Goal: Information Seeking & Learning: Compare options

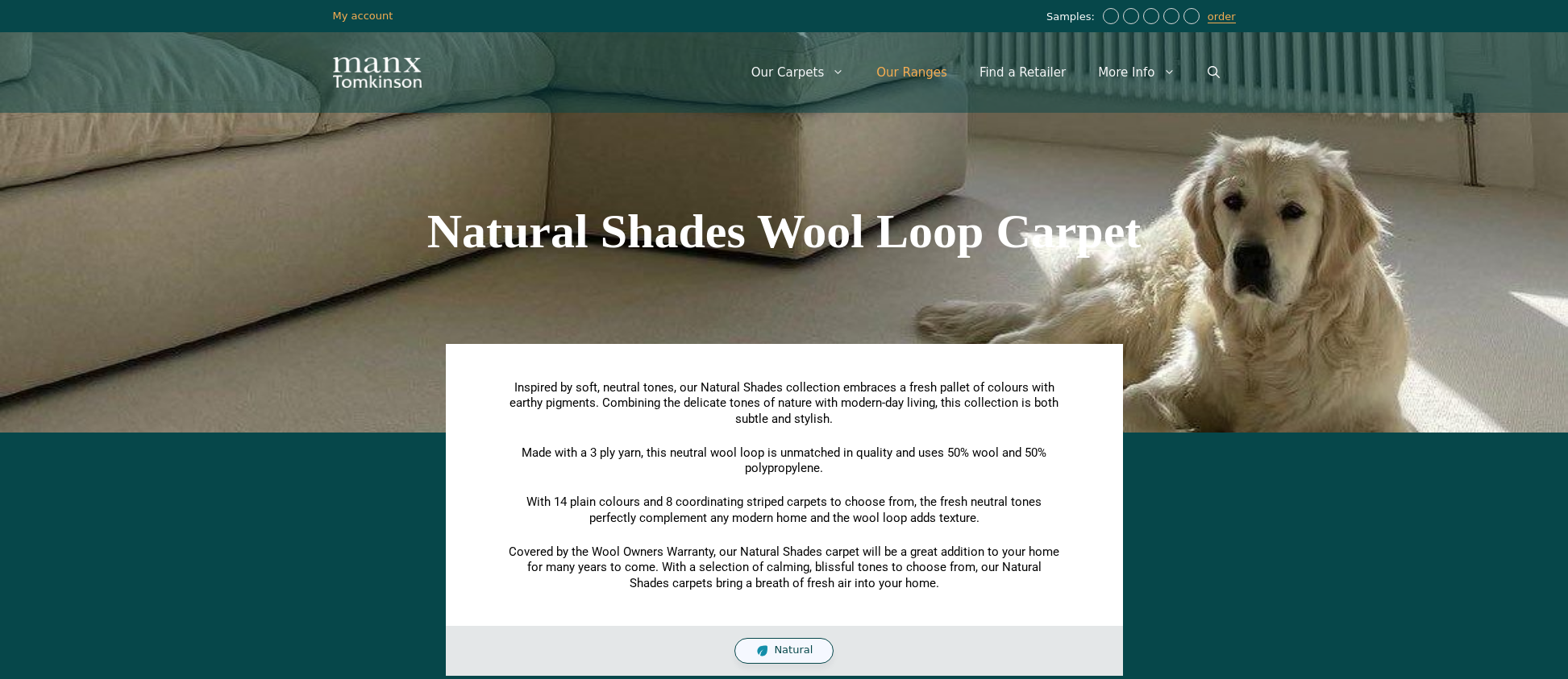
click at [942, 72] on link "Our Ranges" at bounding box center [912, 73] width 103 height 49
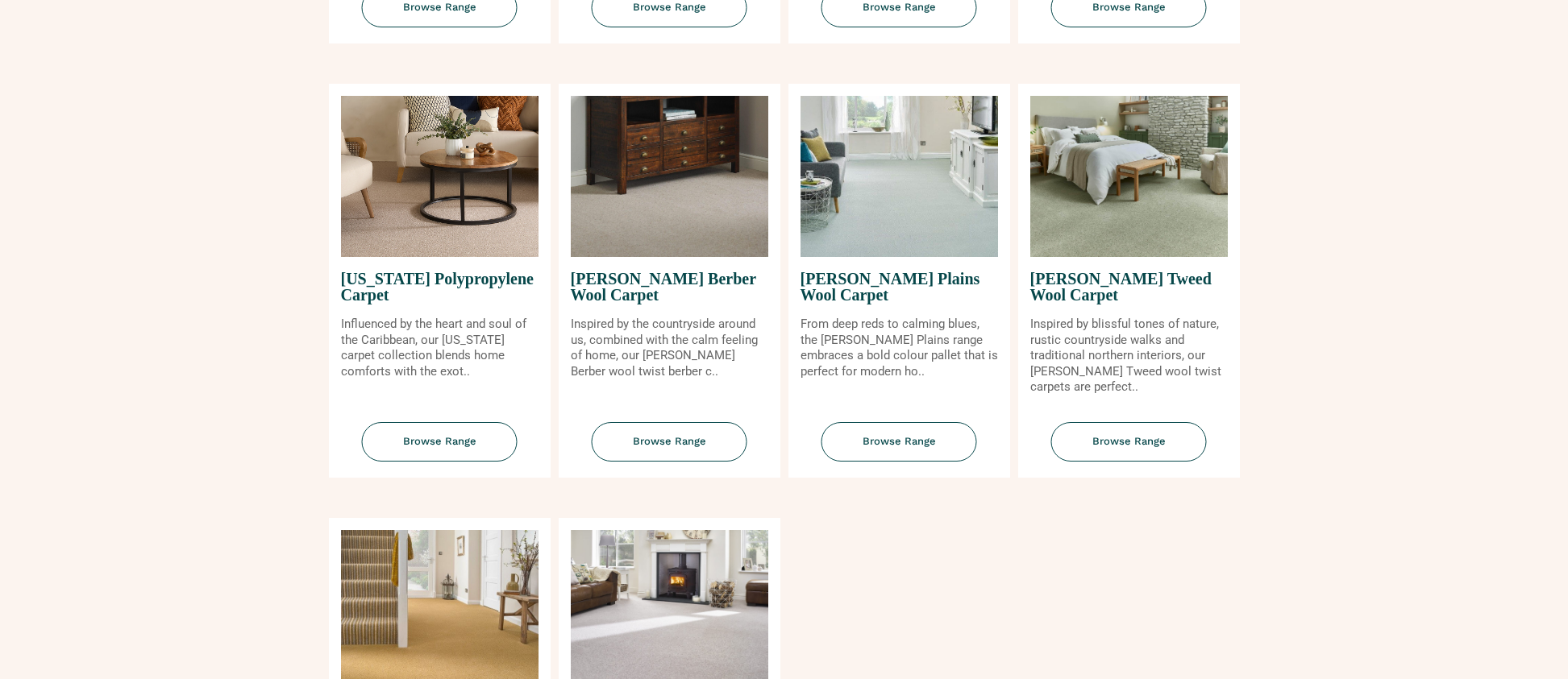
scroll to position [1830, 0]
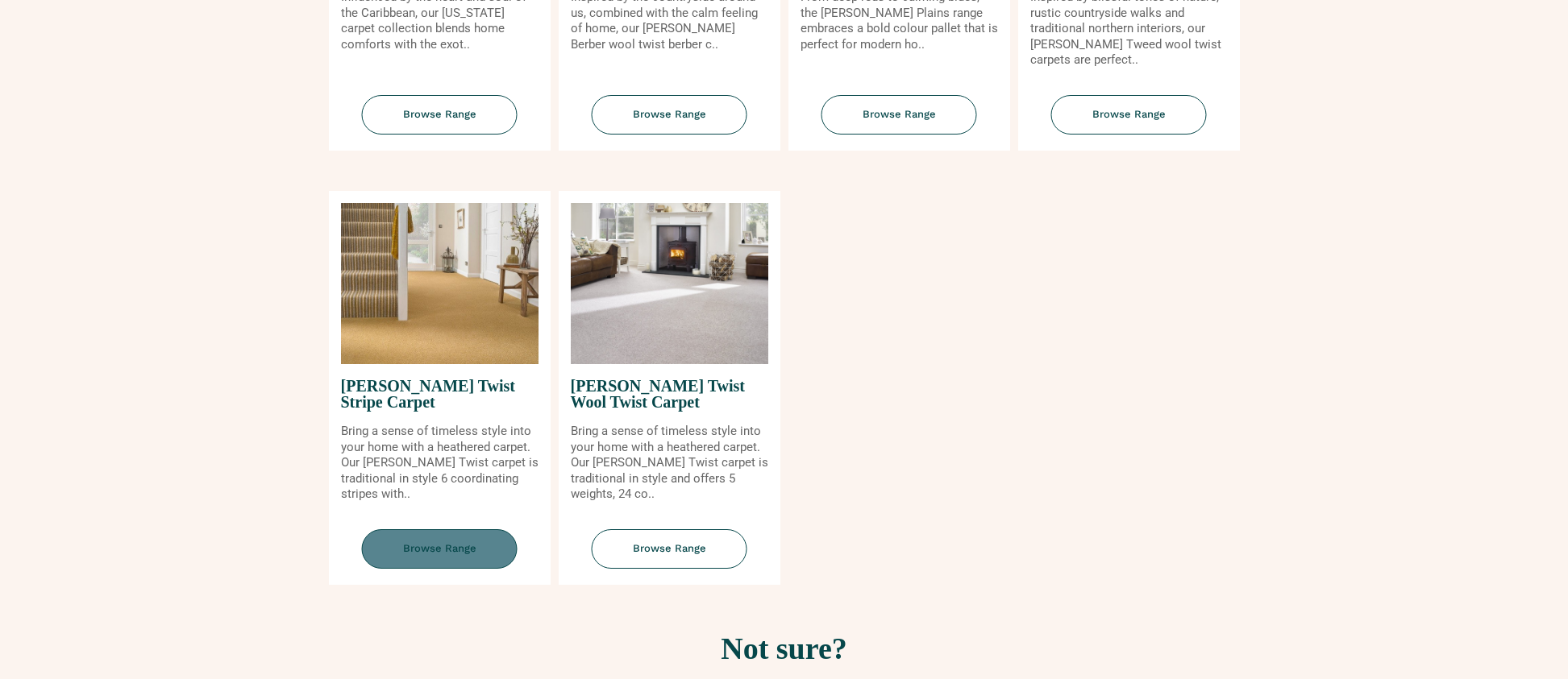
click at [455, 539] on span "Browse Range" at bounding box center [440, 549] width 156 height 39
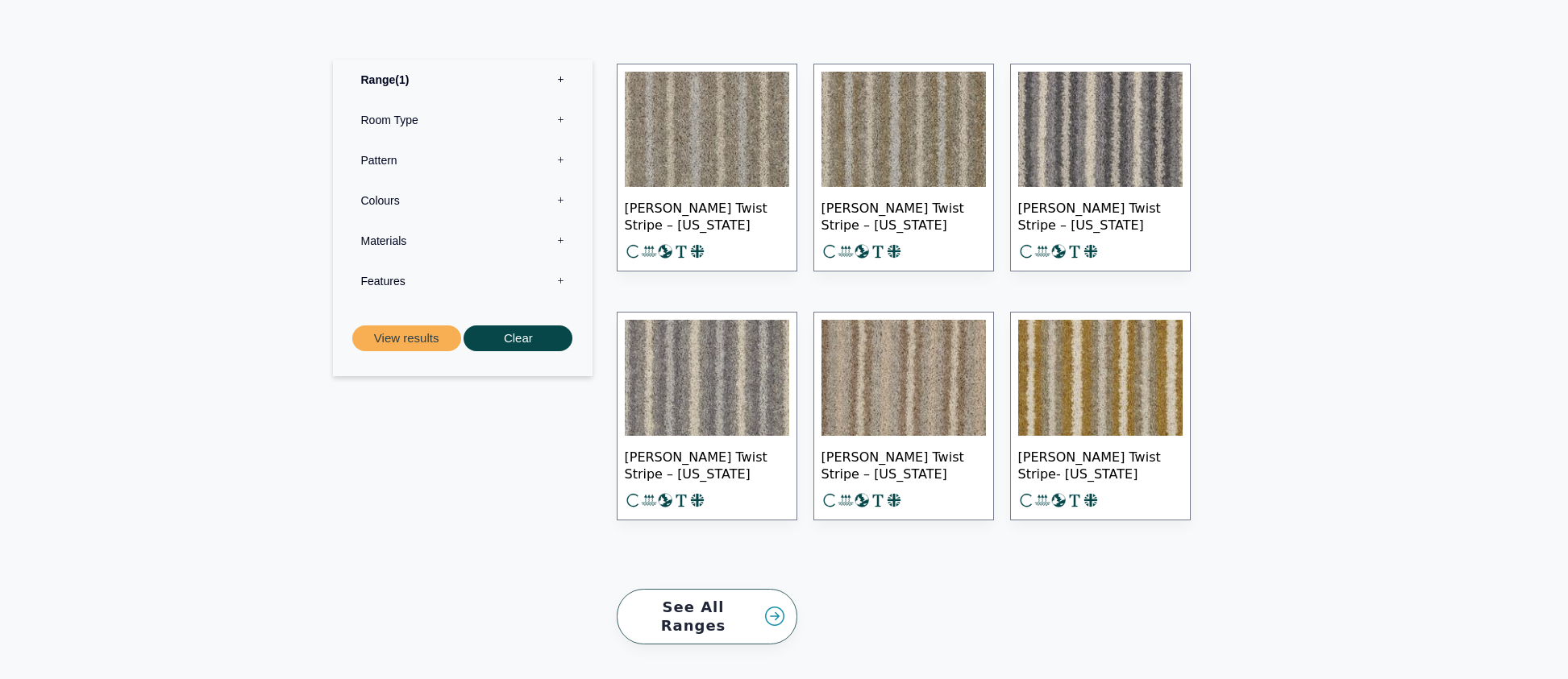
scroll to position [878, 0]
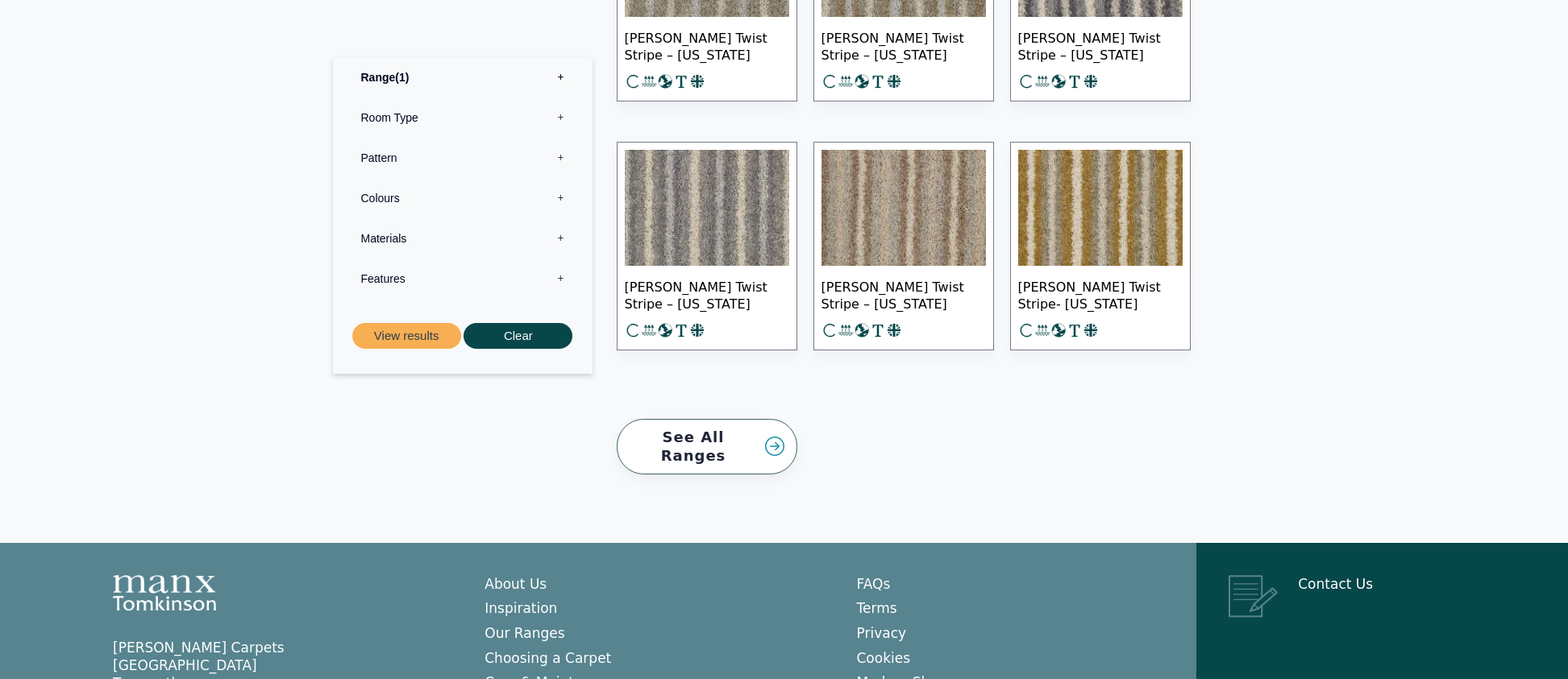
click at [723, 211] on img at bounding box center [707, 208] width 164 height 116
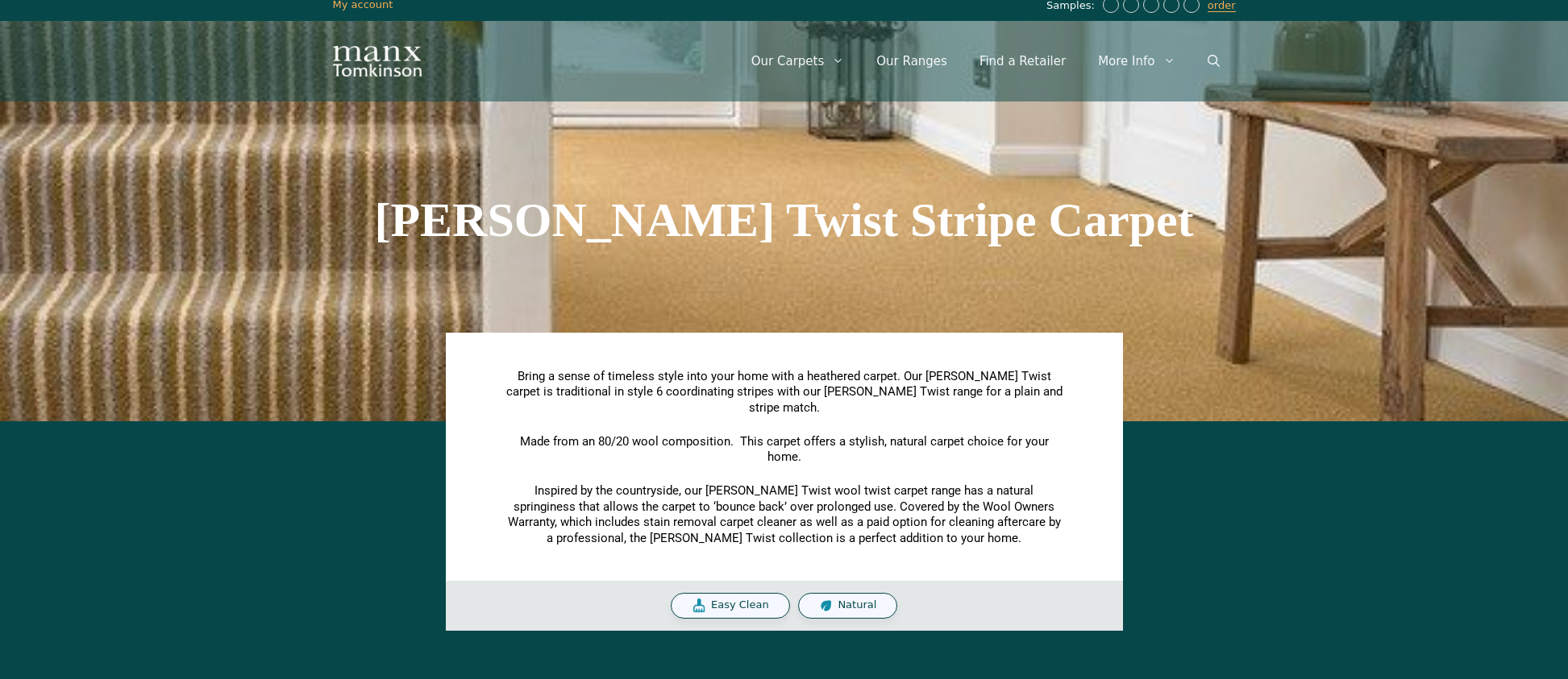
scroll to position [0, 0]
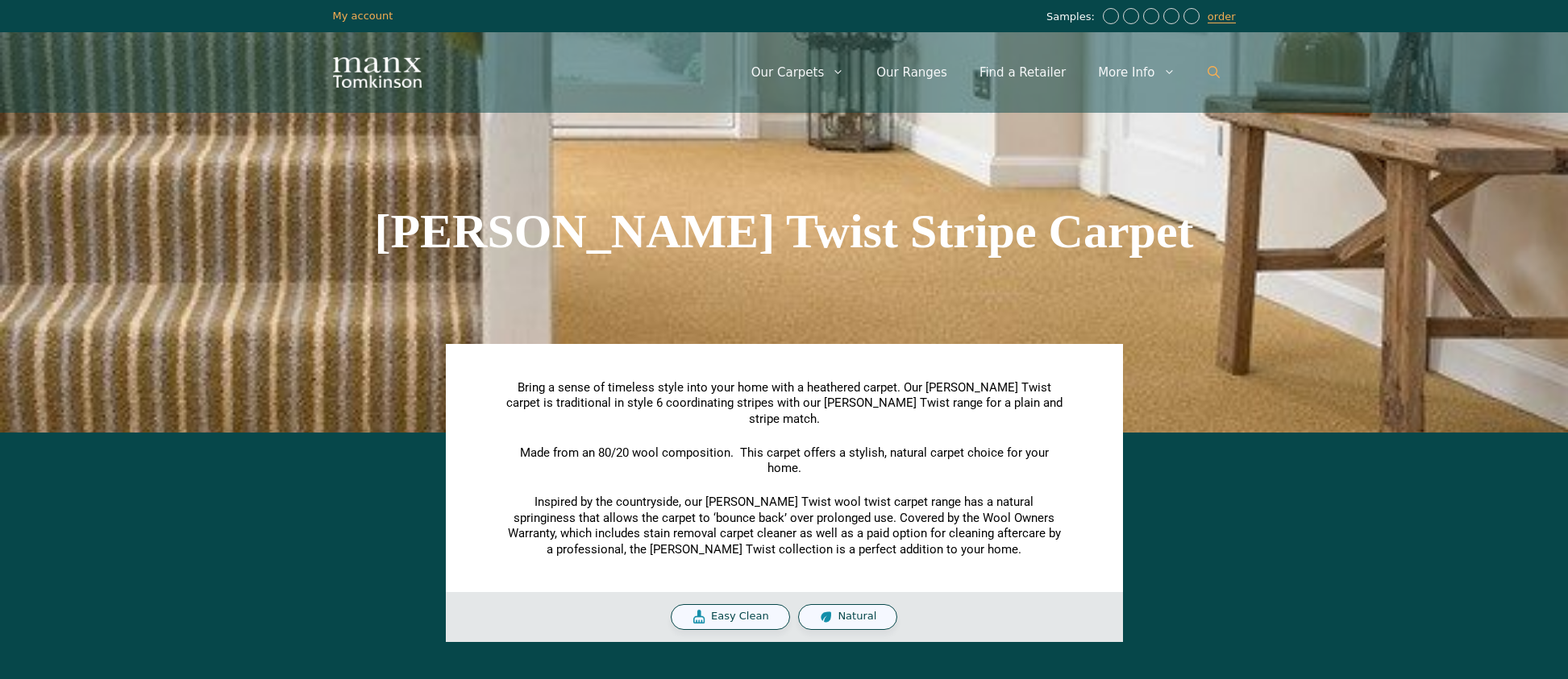
click at [1213, 72] on icon "Open Search Bar" at bounding box center [1214, 72] width 12 height 12
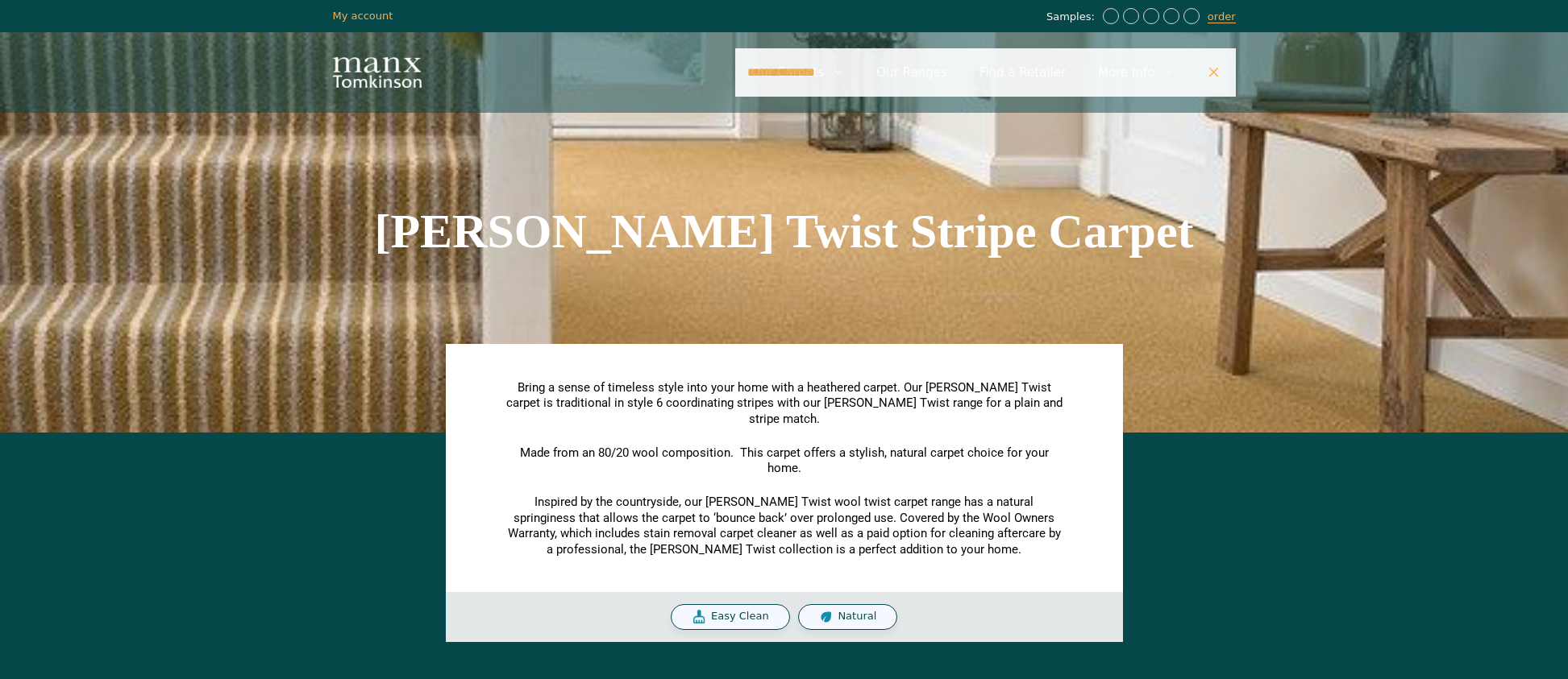
type input "**********"
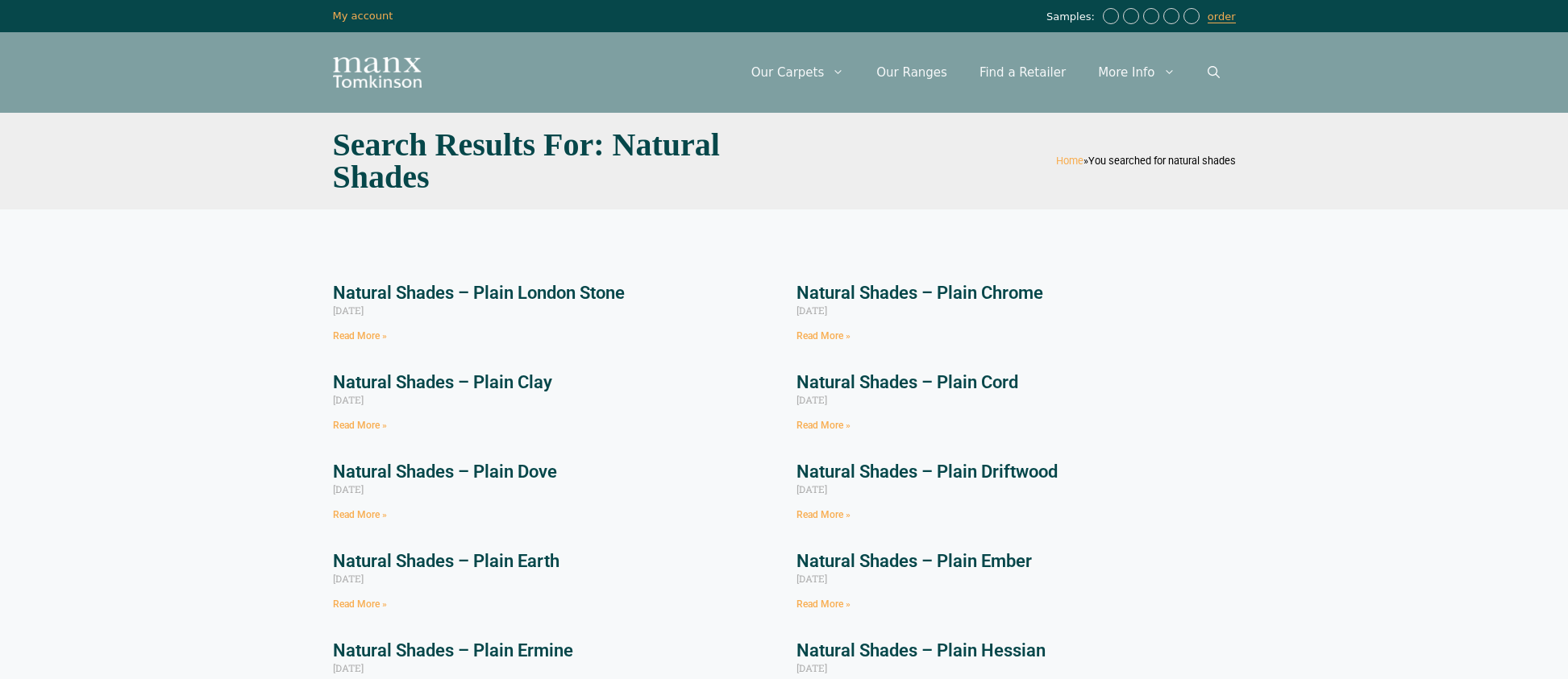
click at [455, 291] on link "Natural Shades – Plain London Stone" at bounding box center [478, 293] width 291 height 21
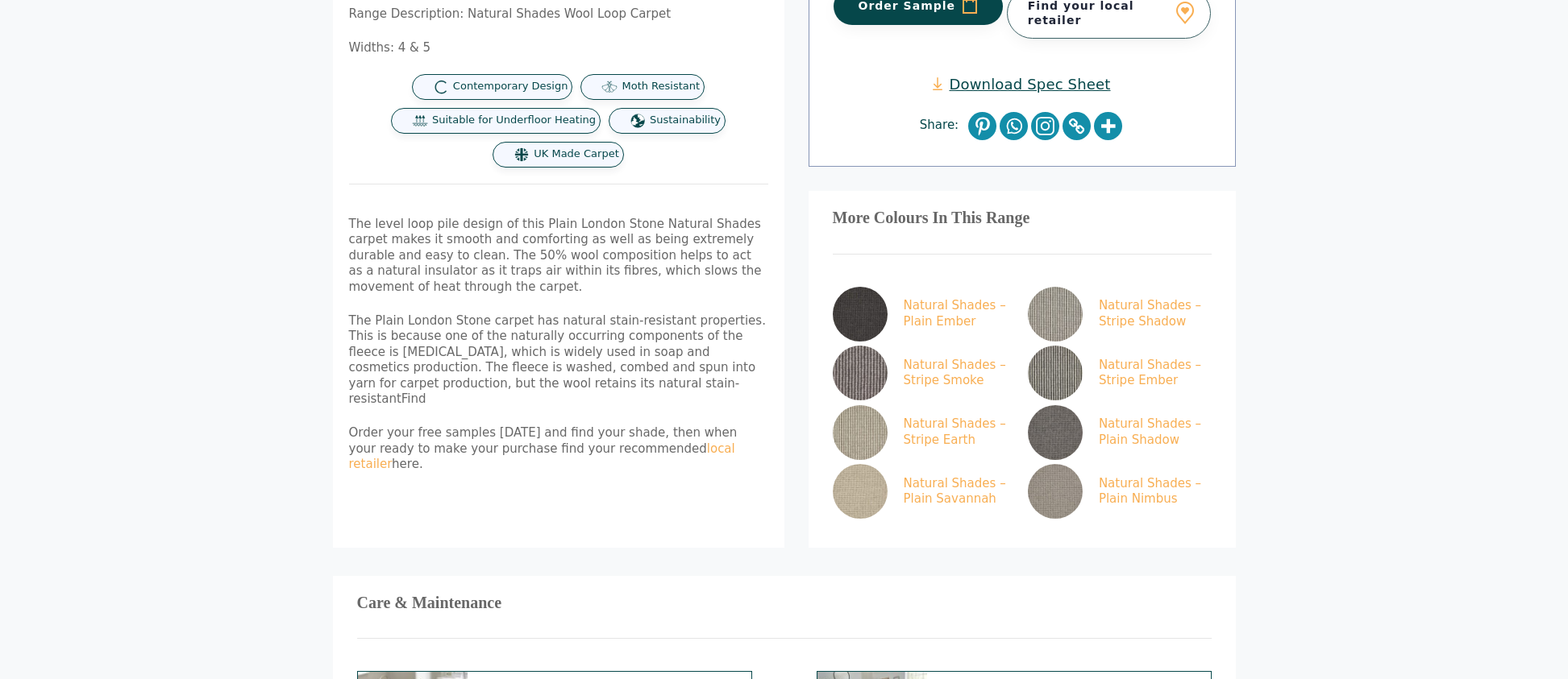
scroll to position [526, 0]
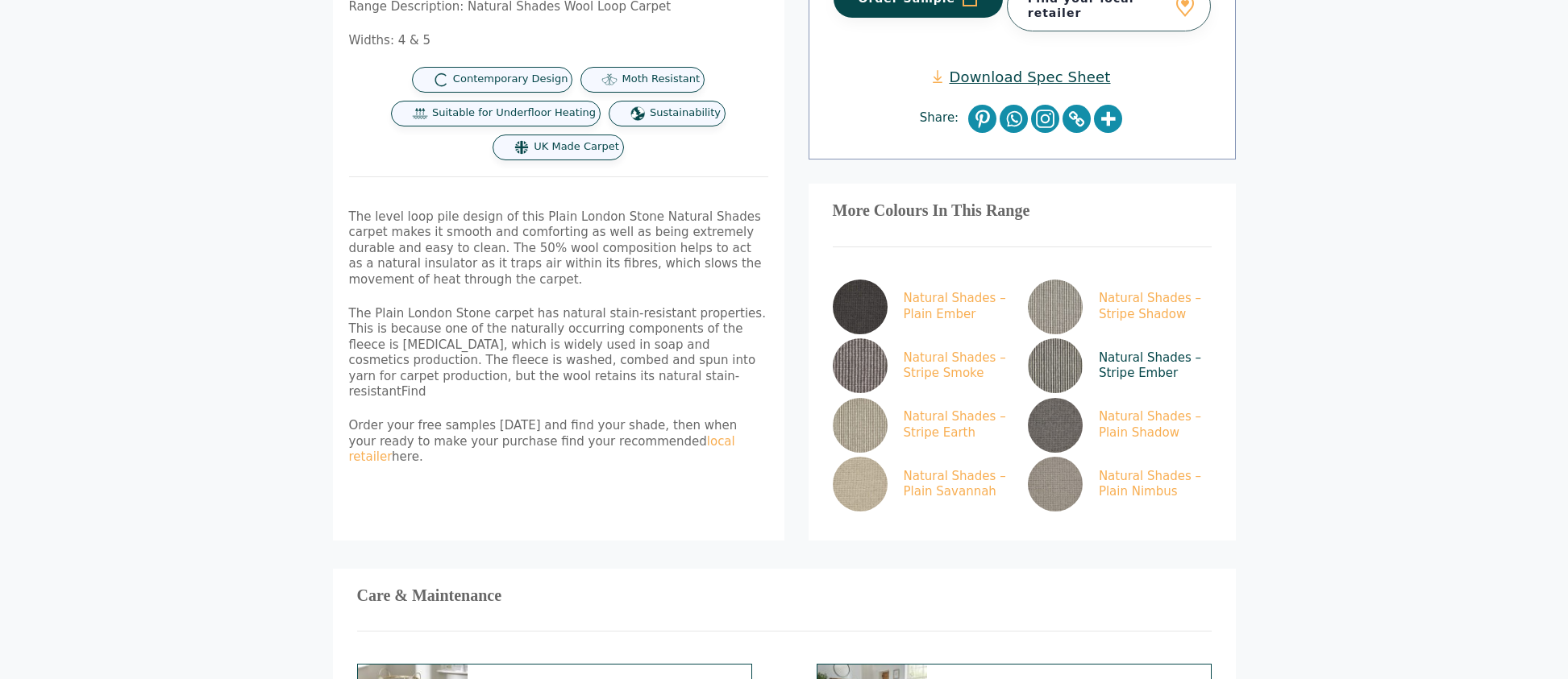
click at [1141, 353] on link "Natural Shades – Stripe Ember" at bounding box center [1116, 365] width 177 height 54
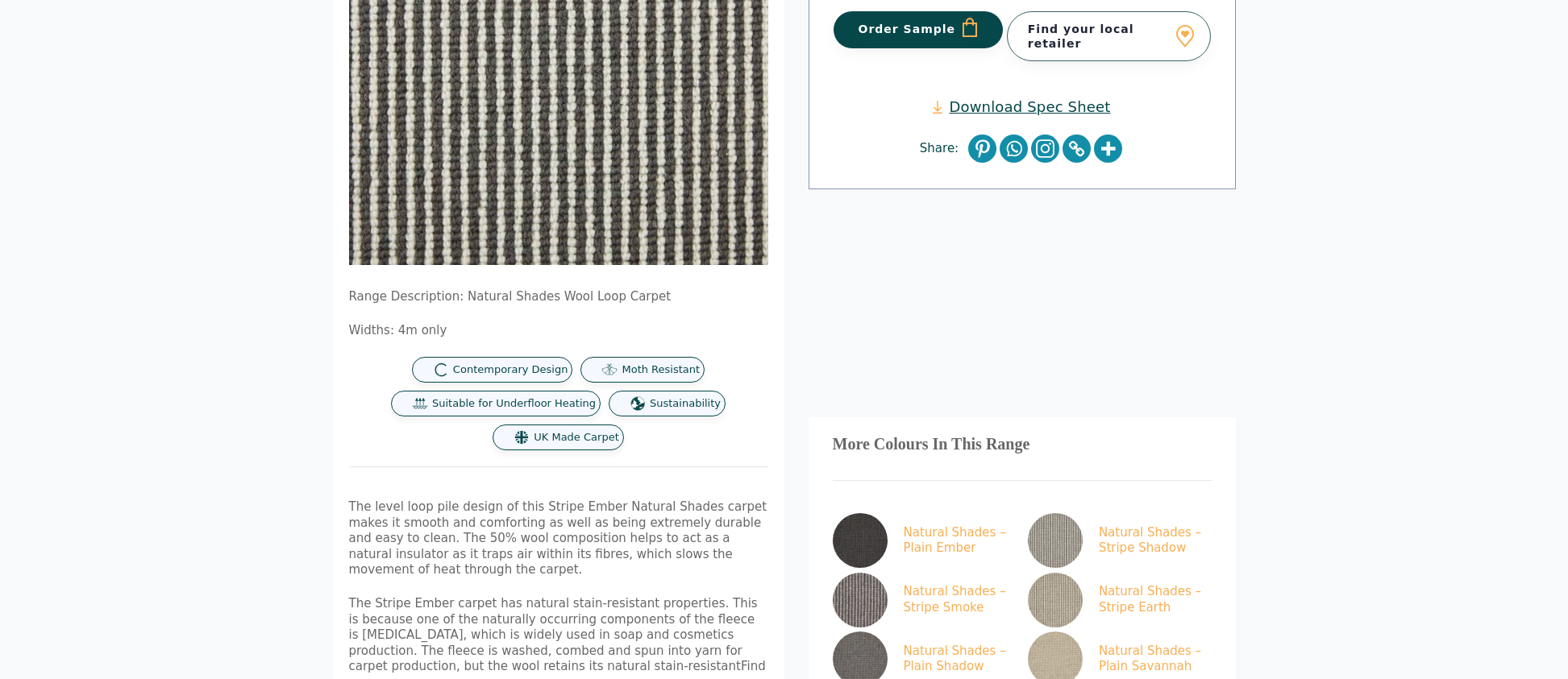
scroll to position [482, 0]
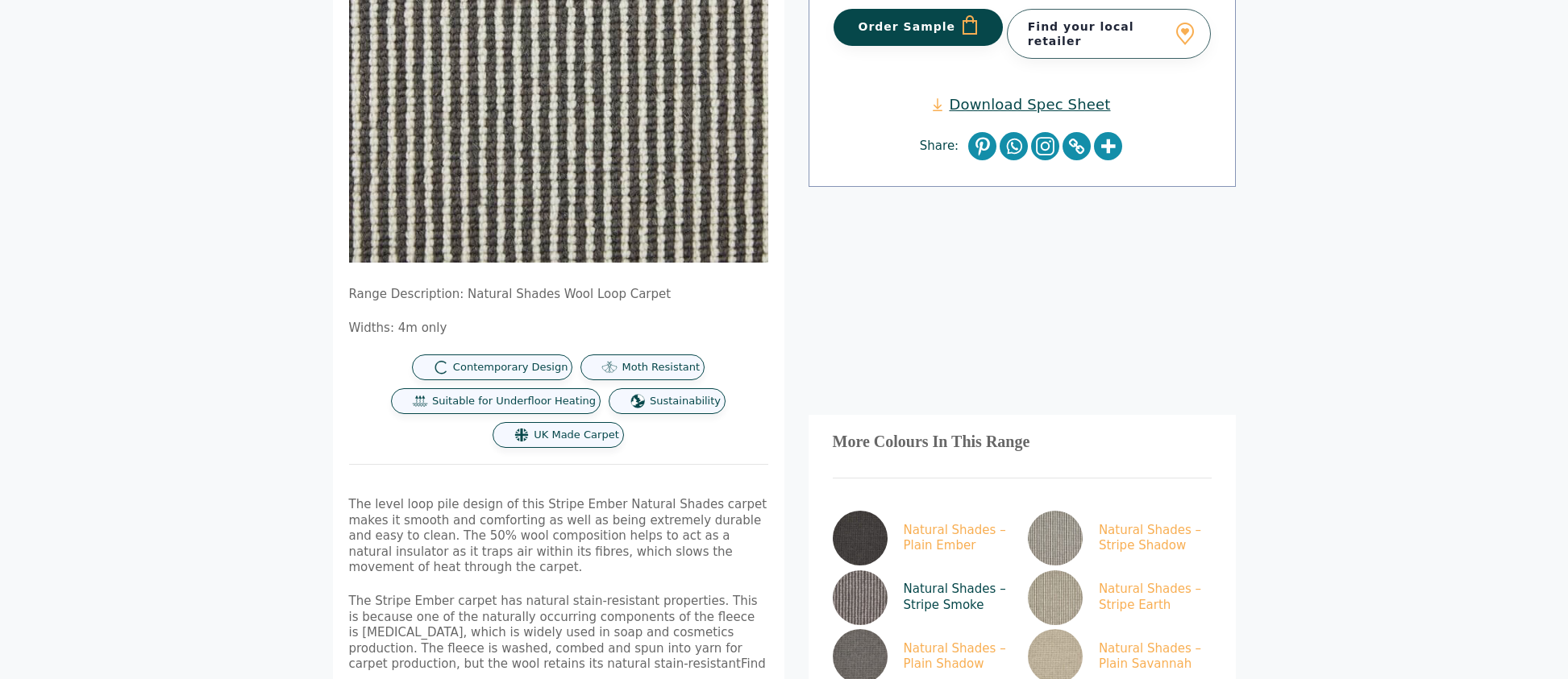
click at [920, 592] on link "Natural Shades – Stripe Smoke" at bounding box center [921, 598] width 177 height 54
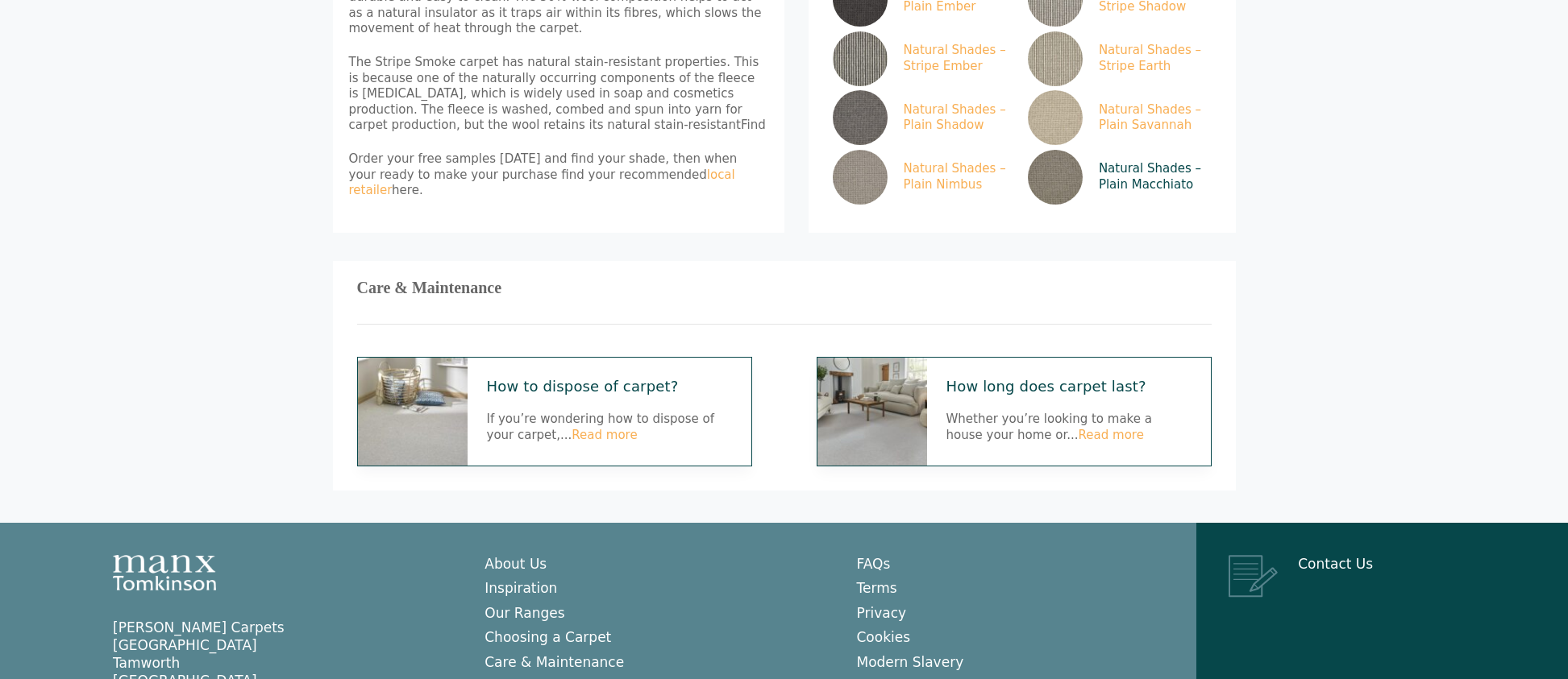
scroll to position [910, 0]
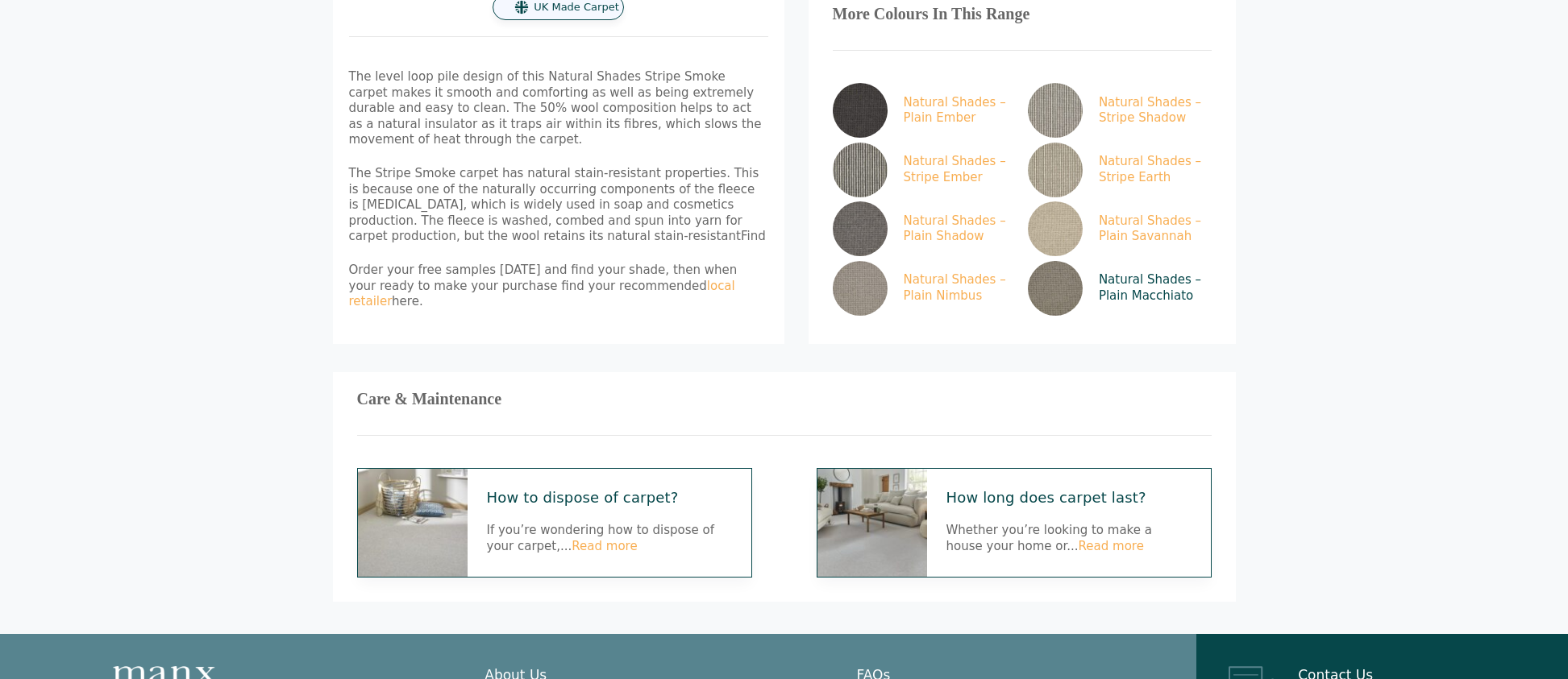
click at [1134, 279] on link "Natural Shades – Plain Macchiato" at bounding box center [1116, 288] width 177 height 54
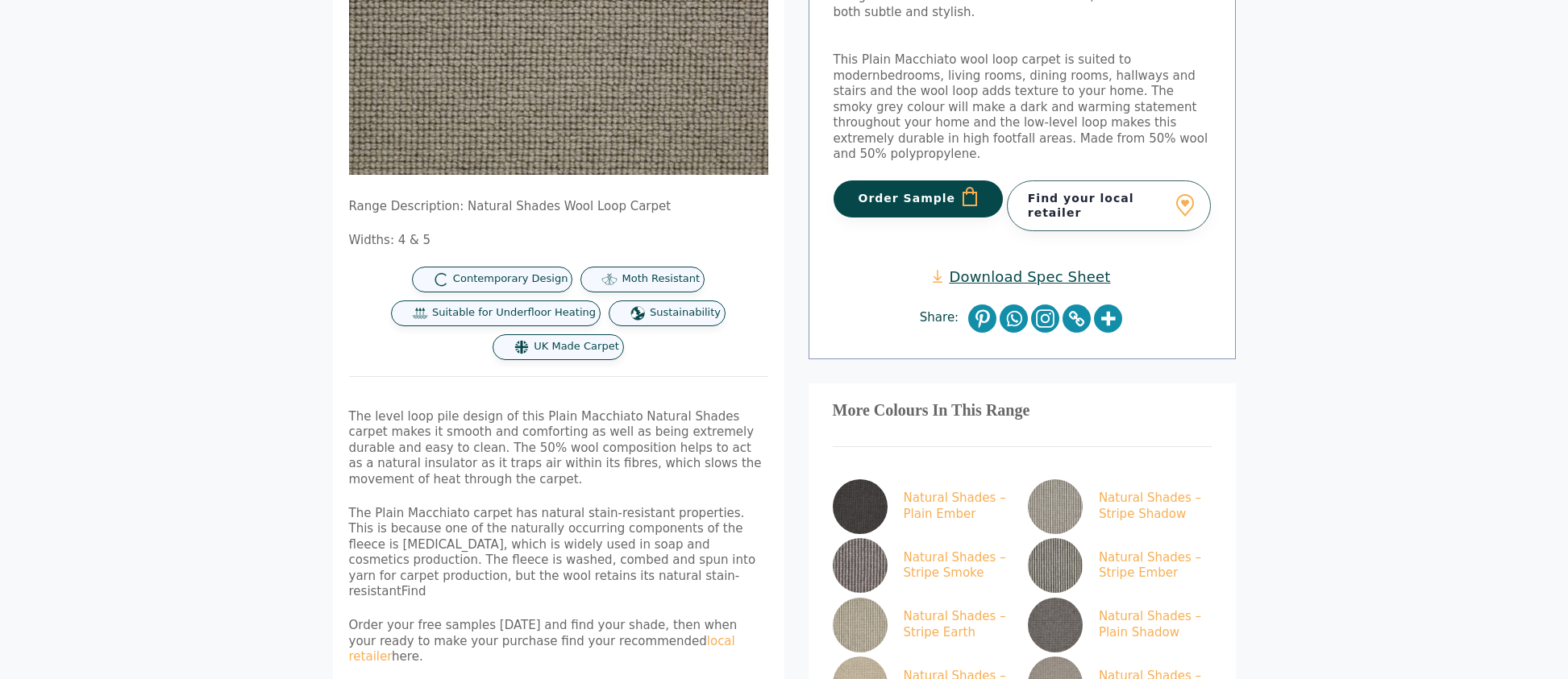
scroll to position [337, 0]
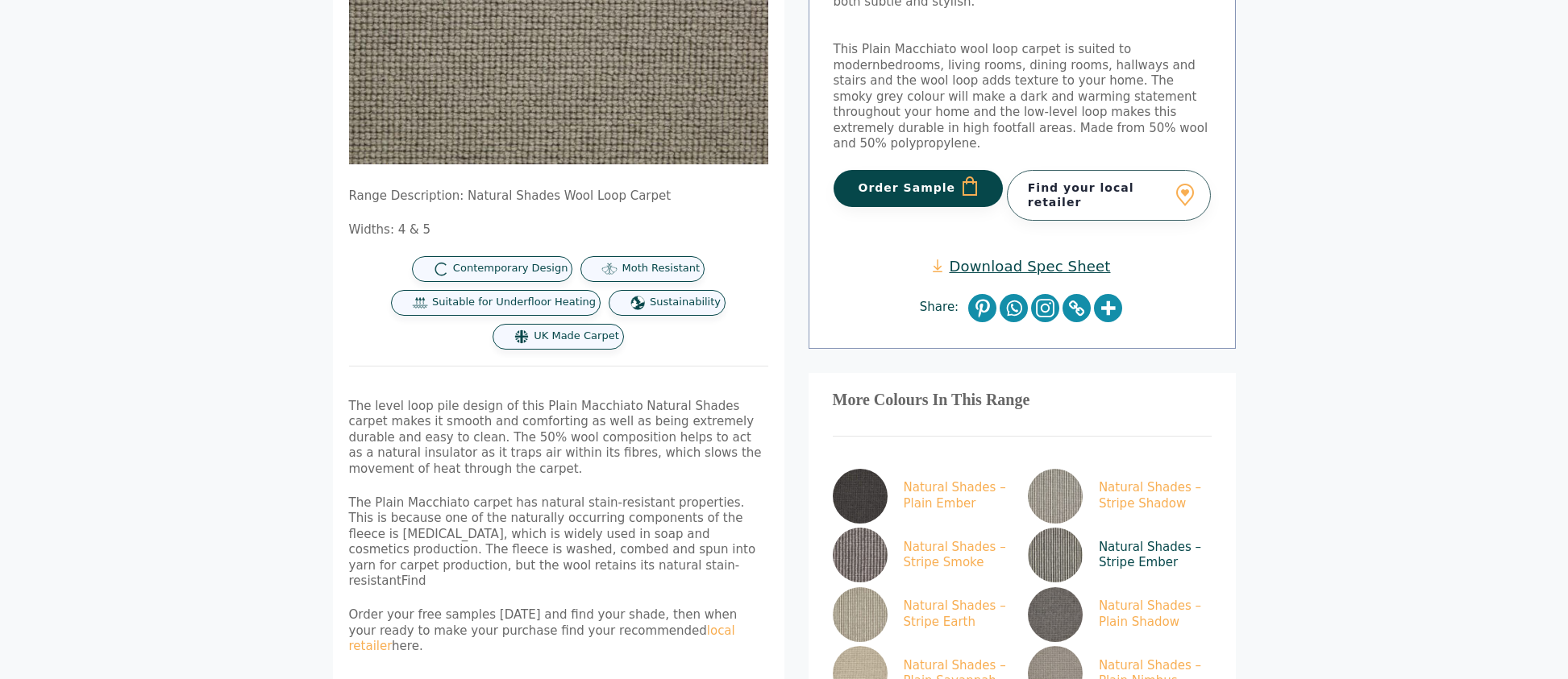
click at [1112, 543] on link "Natural Shades – Stripe Ember" at bounding box center [1116, 554] width 177 height 54
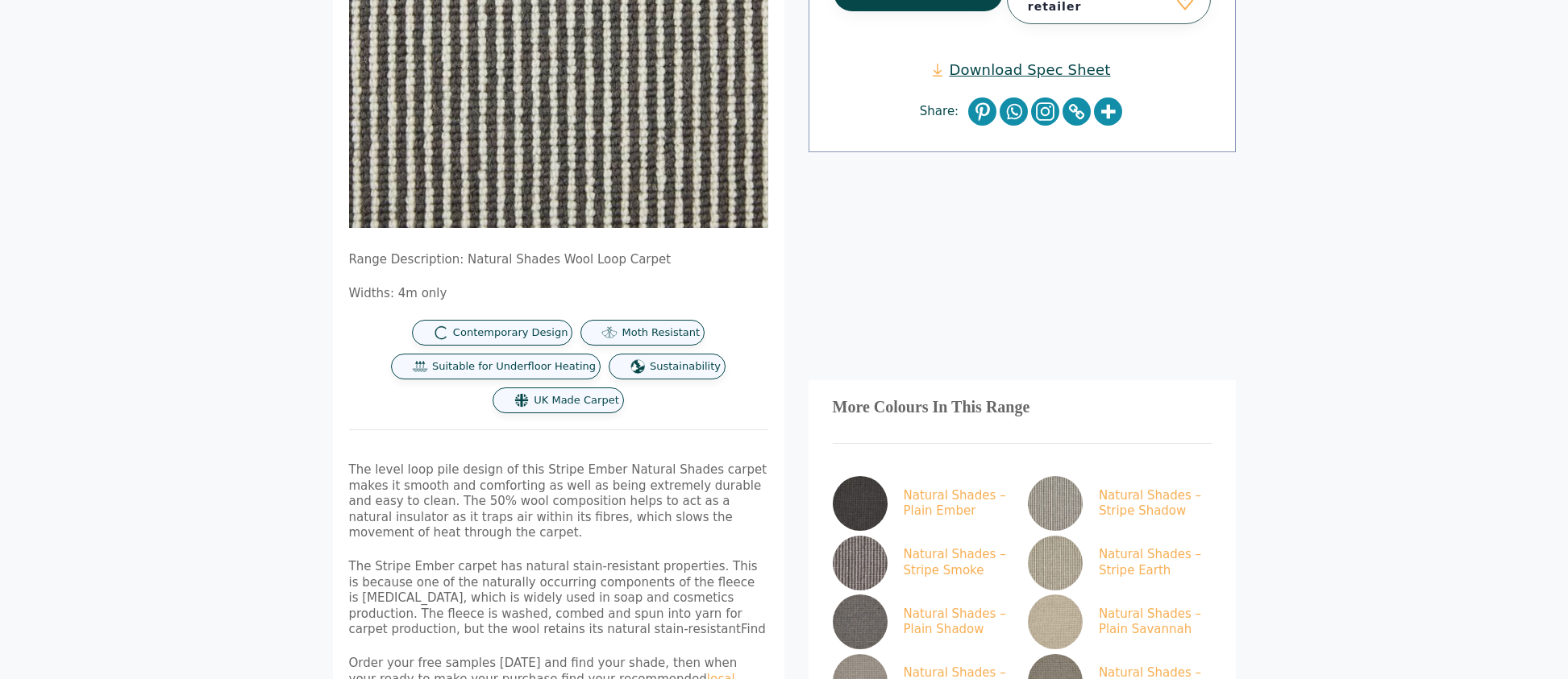
scroll to position [532, 0]
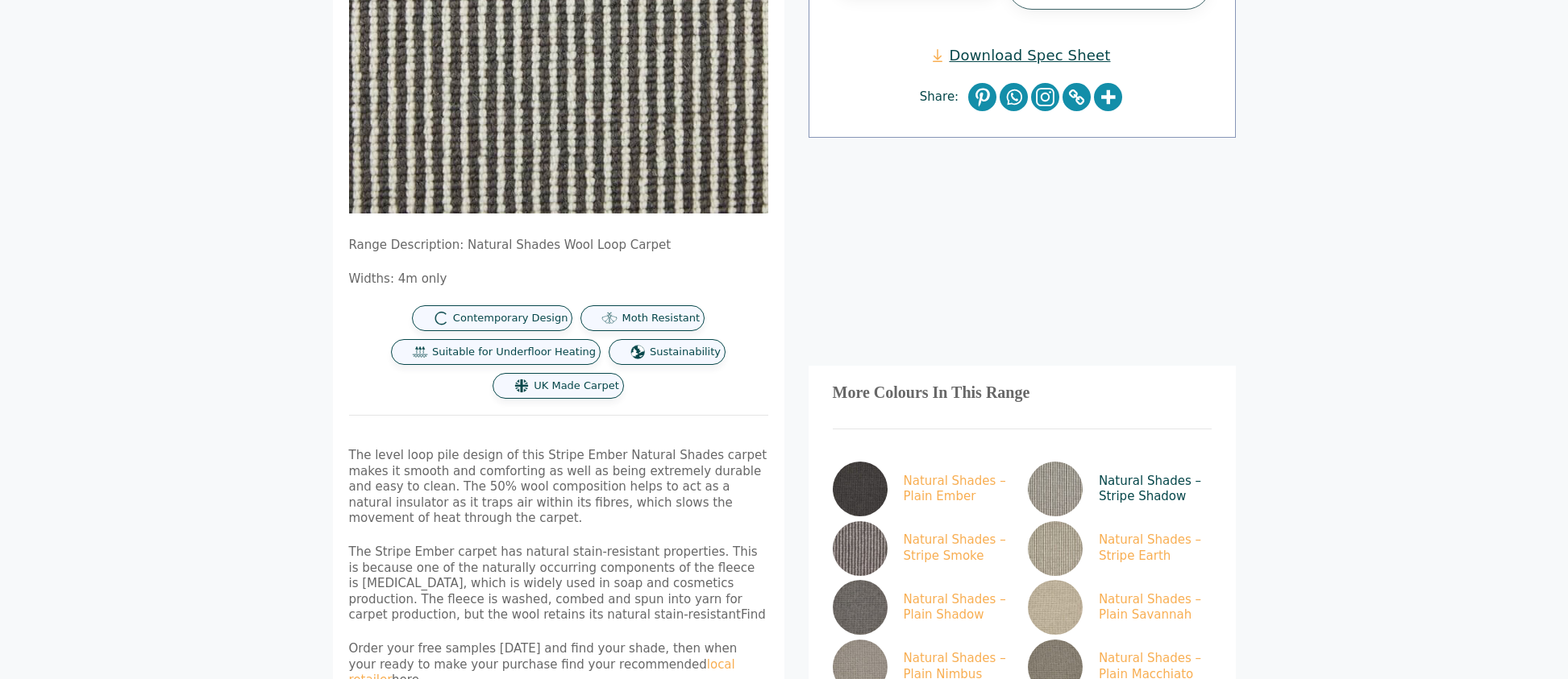
click at [1134, 493] on link "Natural Shades – Stripe Shadow" at bounding box center [1116, 489] width 177 height 54
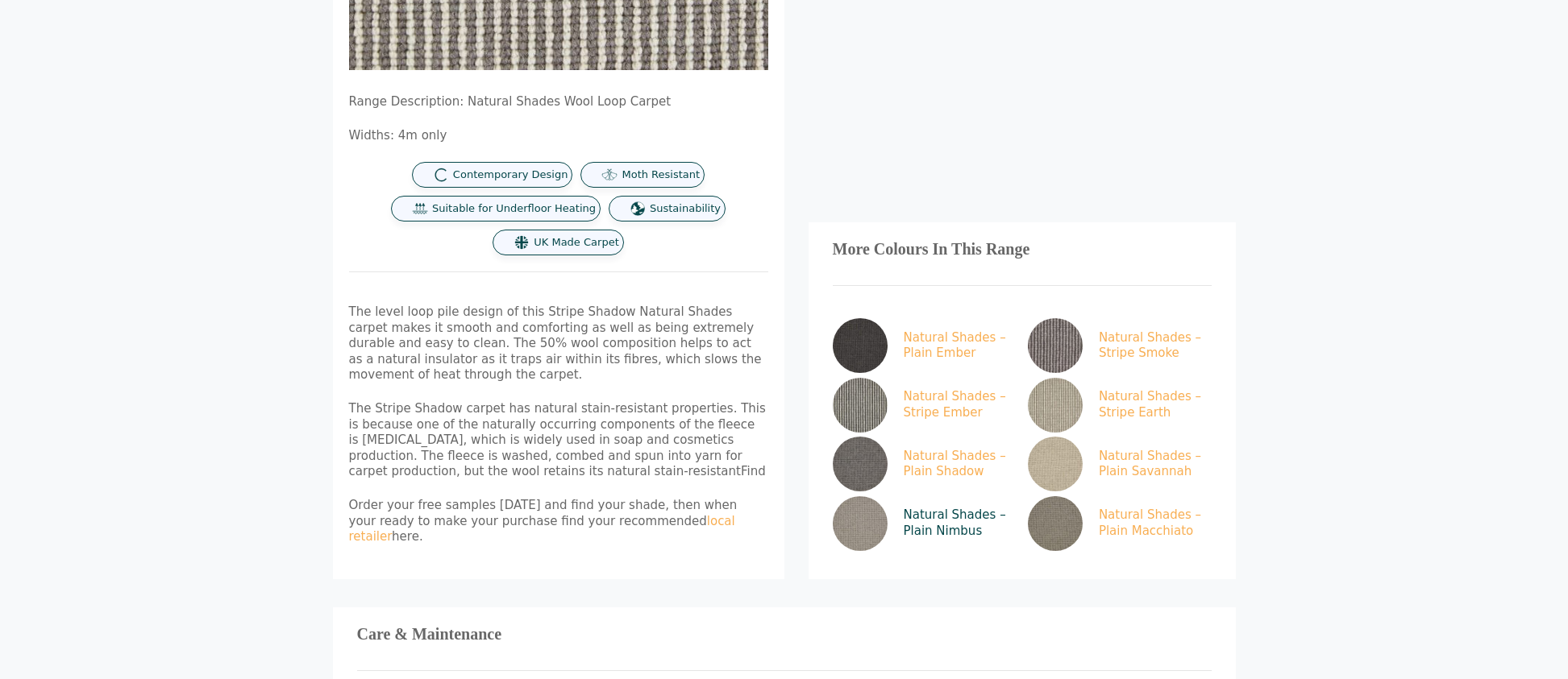
scroll to position [594, 0]
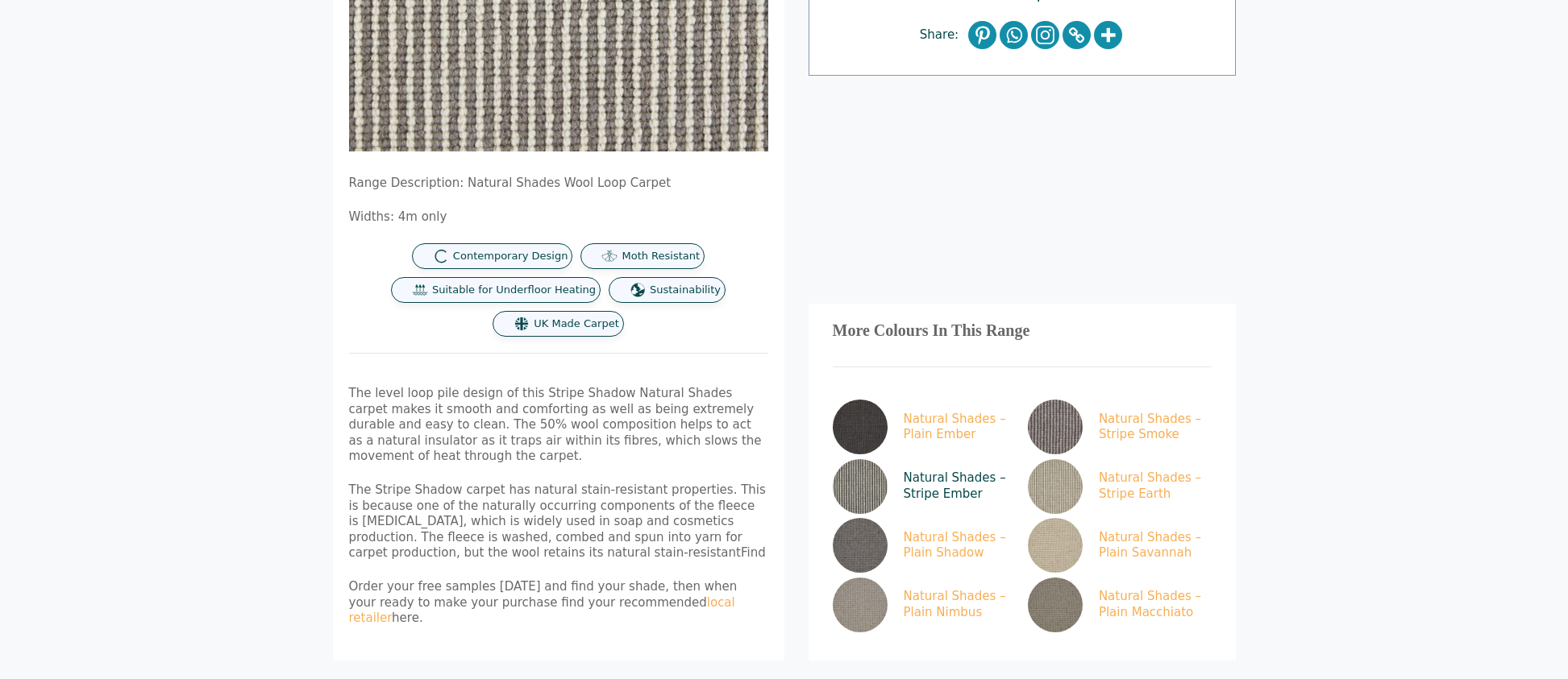
click at [920, 479] on link "Natural Shades – Stripe Ember" at bounding box center [921, 486] width 177 height 54
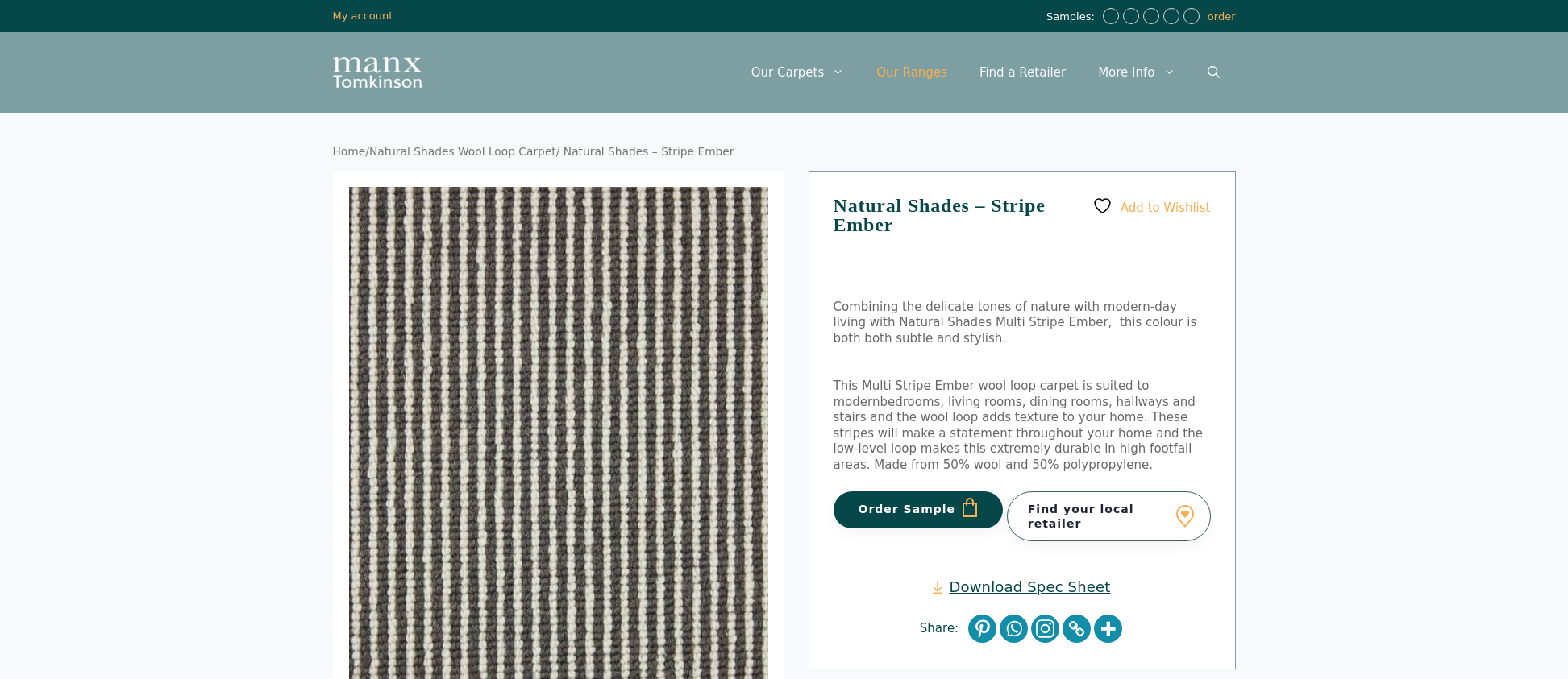
click at [943, 60] on link "Our Ranges" at bounding box center [912, 73] width 103 height 49
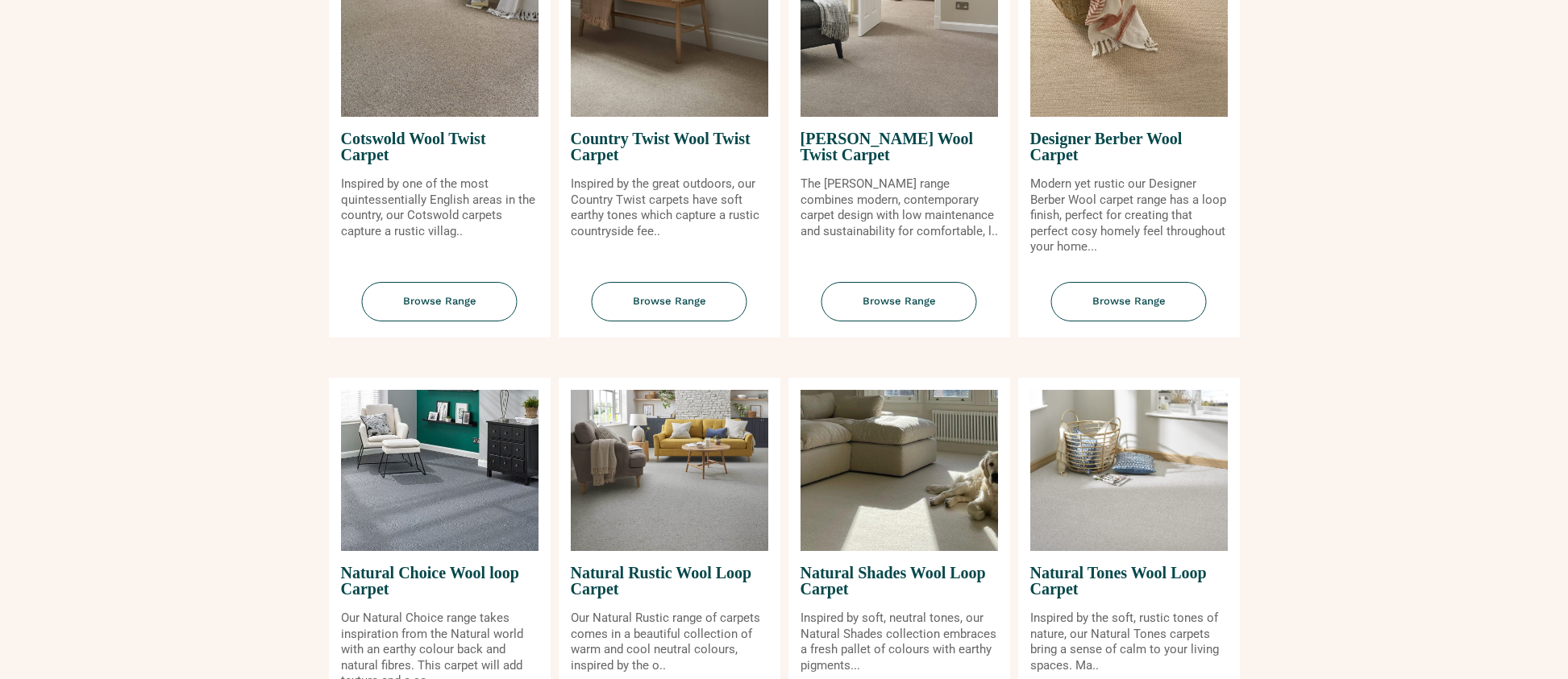
scroll to position [808, 0]
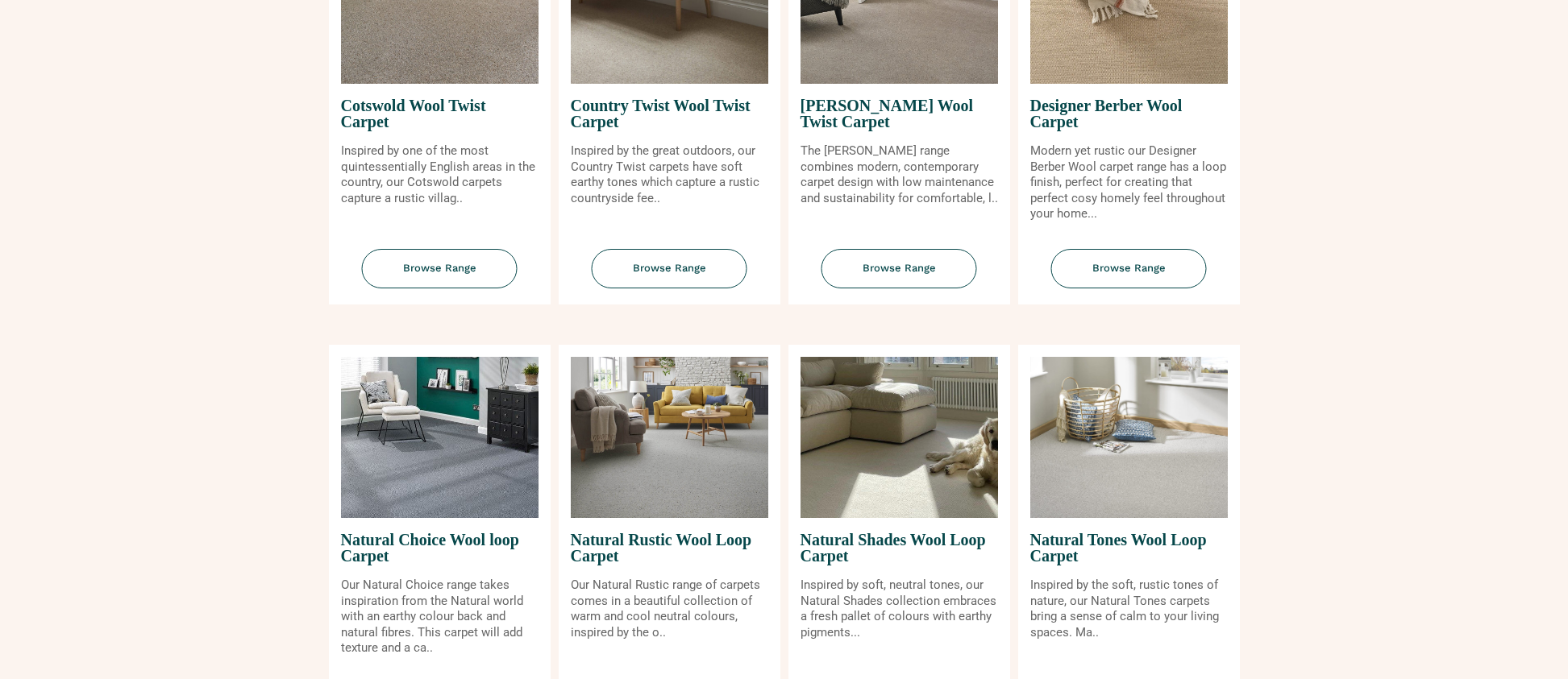
click at [912, 543] on span "Natural Shades Wool Loop Carpet" at bounding box center [899, 548] width 198 height 60
click at [910, 534] on span "Natural Shades Wool Loop Carpet" at bounding box center [899, 548] width 198 height 60
click at [889, 466] on img at bounding box center [899, 437] width 198 height 161
click at [840, 551] on span "Natural Shades Wool Loop Carpet" at bounding box center [899, 548] width 198 height 60
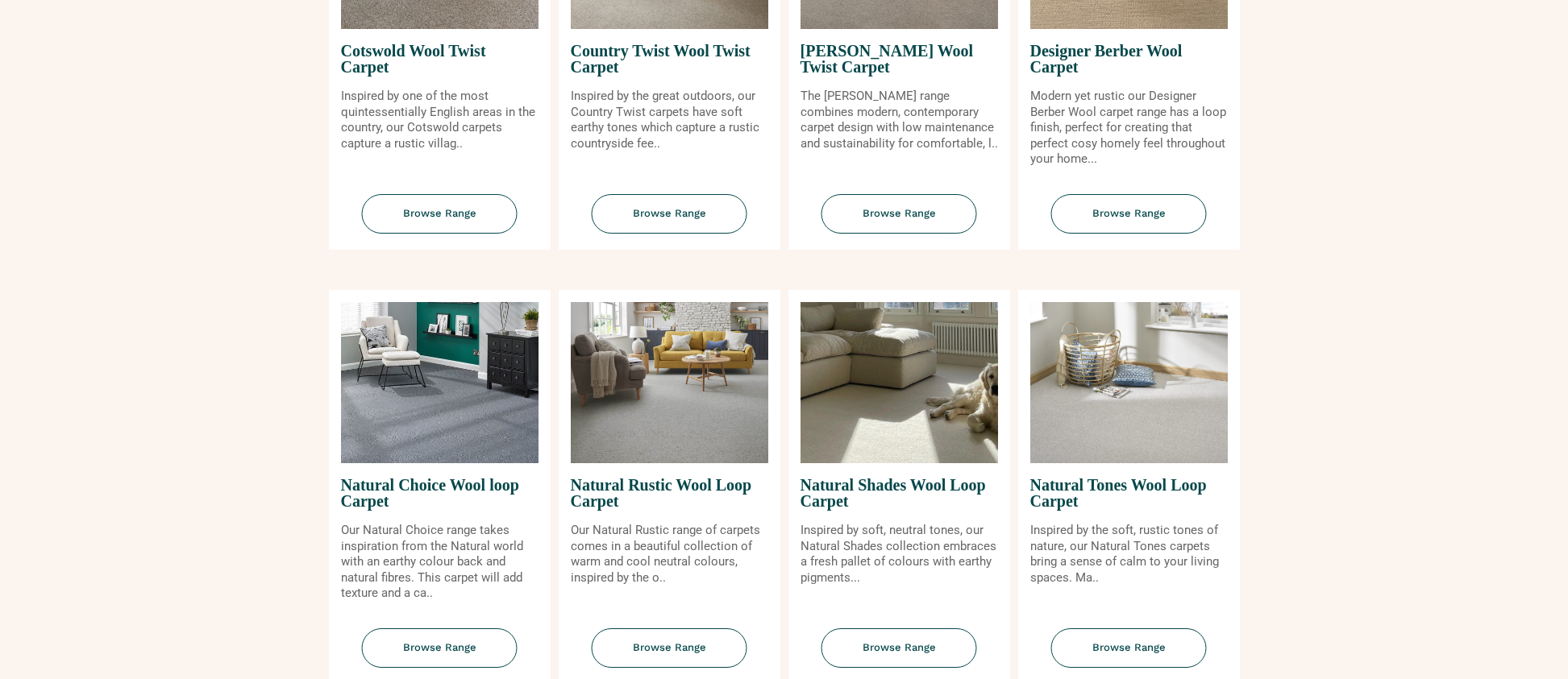
scroll to position [1129, 0]
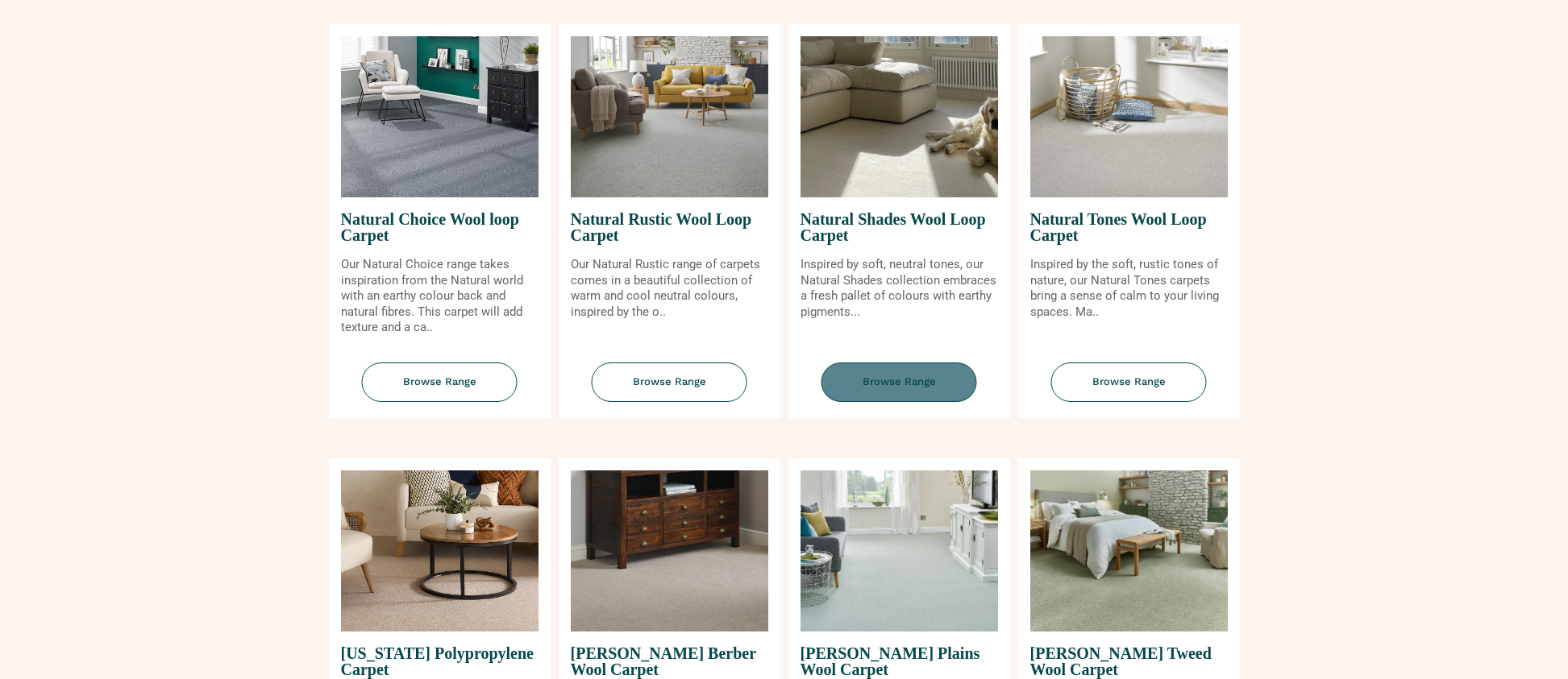
click at [919, 390] on span "Browse Range" at bounding box center [900, 382] width 156 height 39
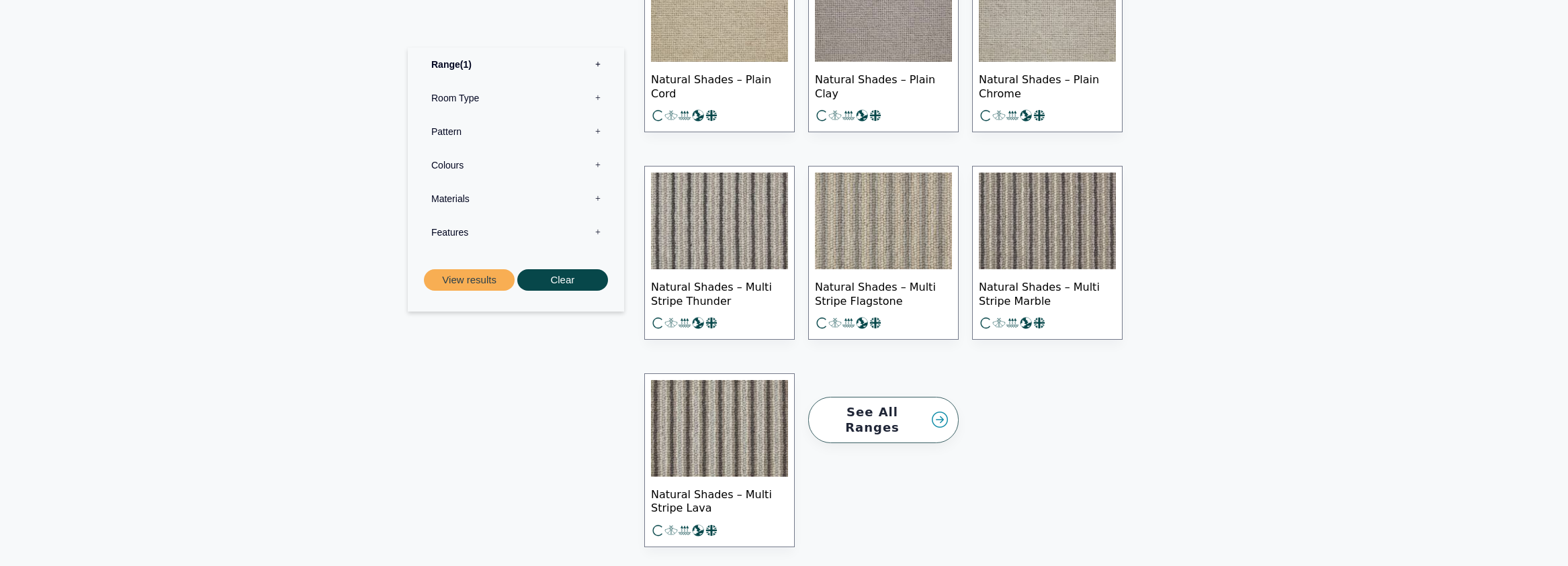
scroll to position [1784, 0]
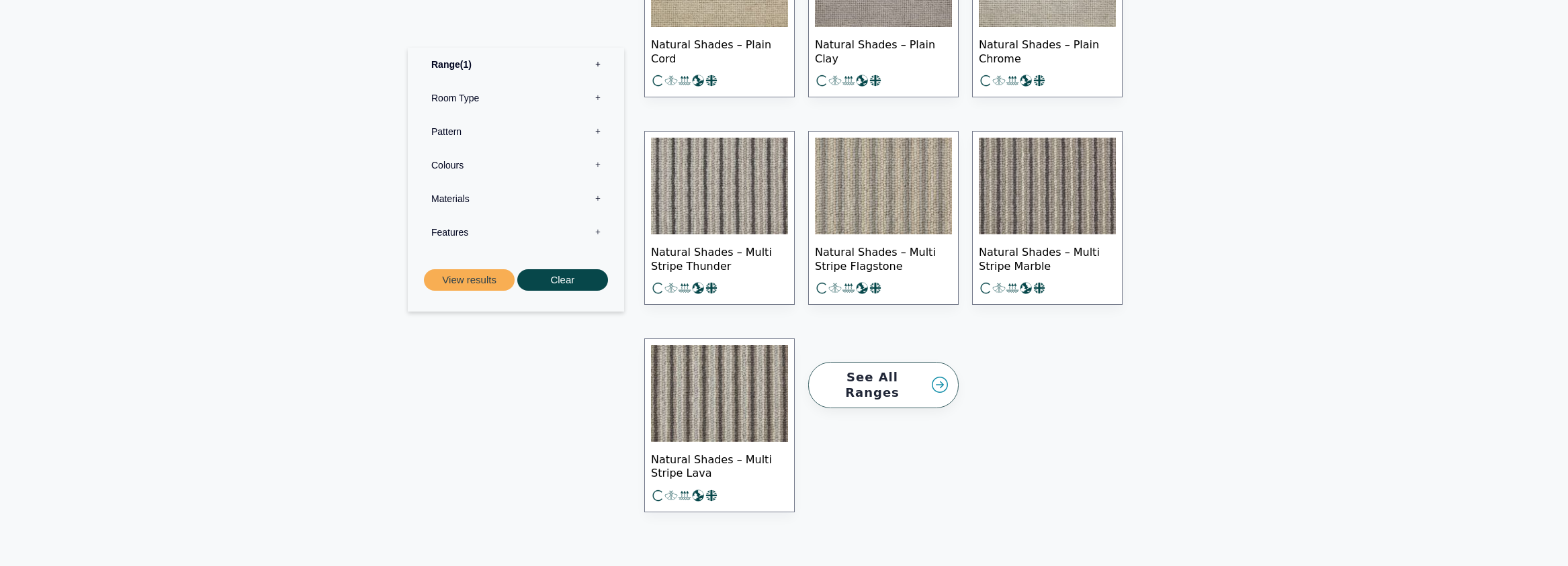
click at [712, 262] on span "Natural Shades – Multi Stripe Thunder" at bounding box center [718, 258] width 137 height 47
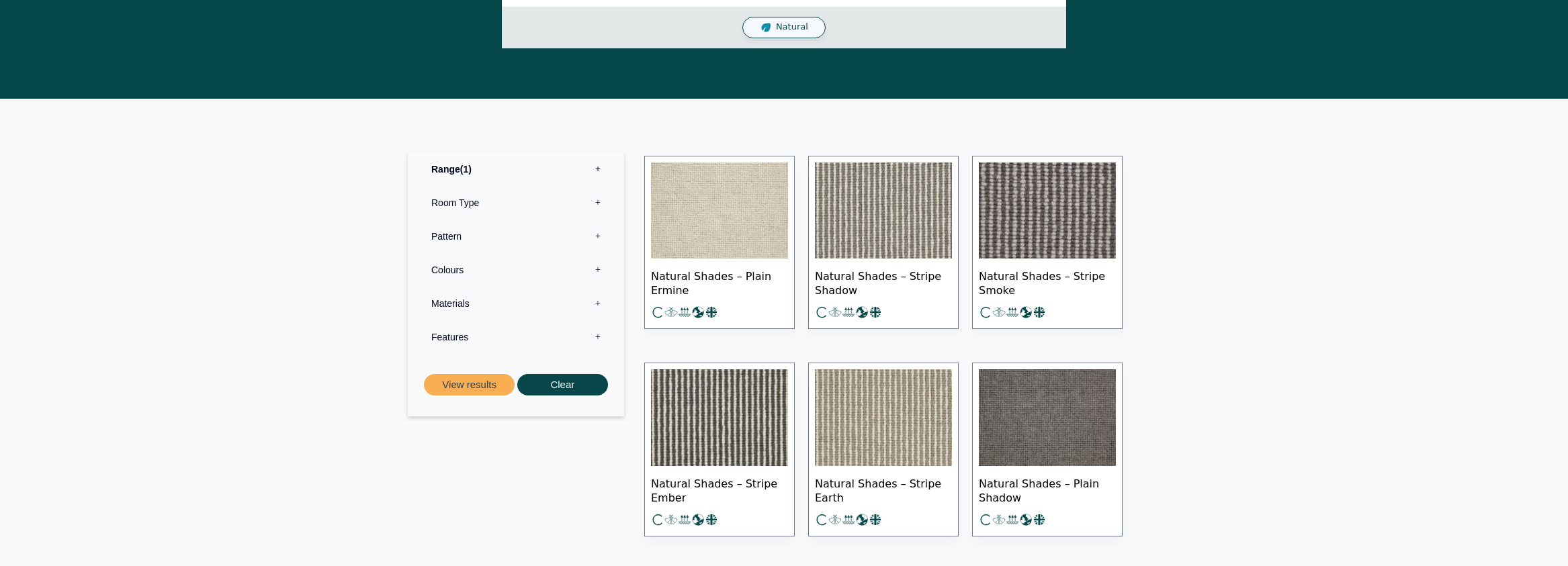
scroll to position [627, 0]
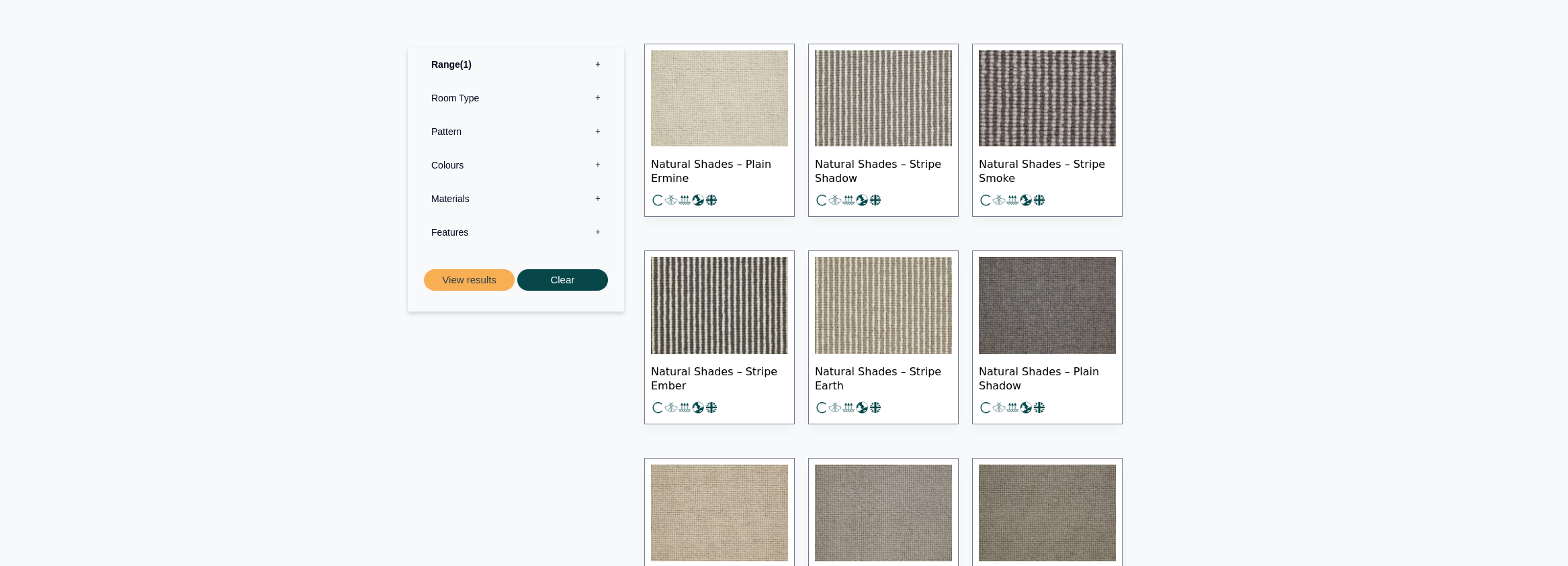
click at [647, 347] on link "Natural Shades – Stripe Ember" at bounding box center [719, 337] width 151 height 174
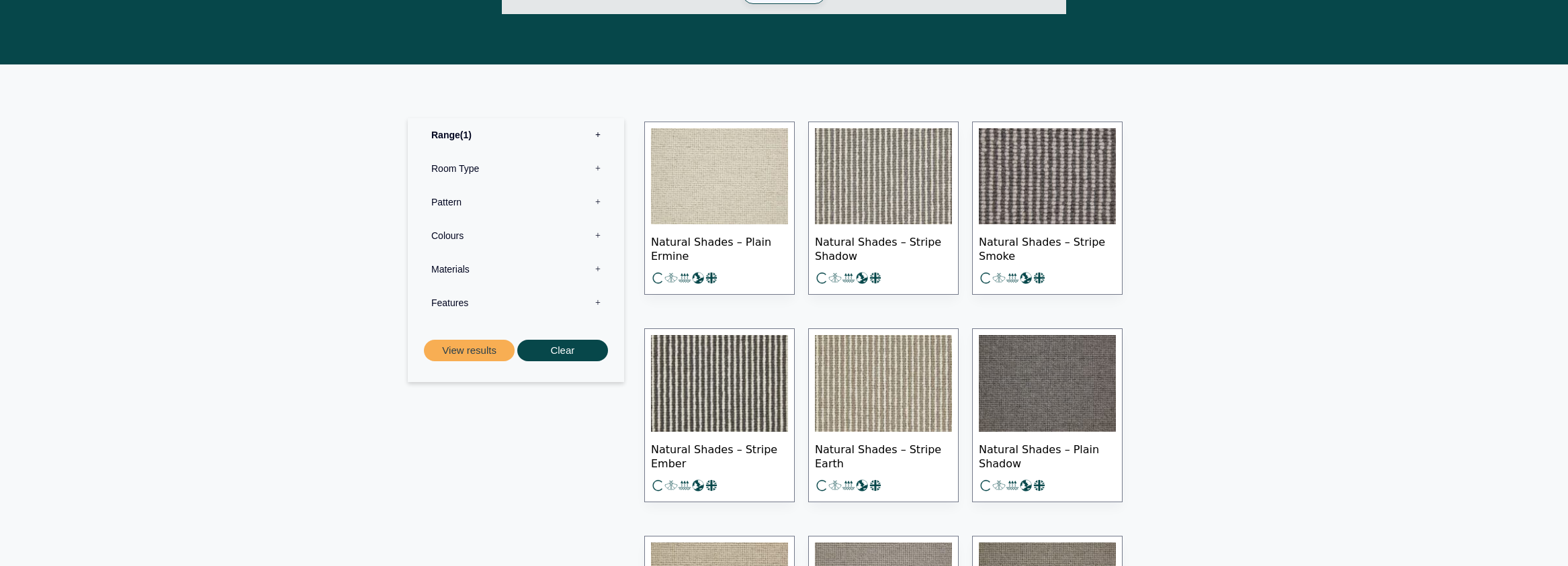
scroll to position [636, 0]
